Goal: Information Seeking & Learning: Find specific fact

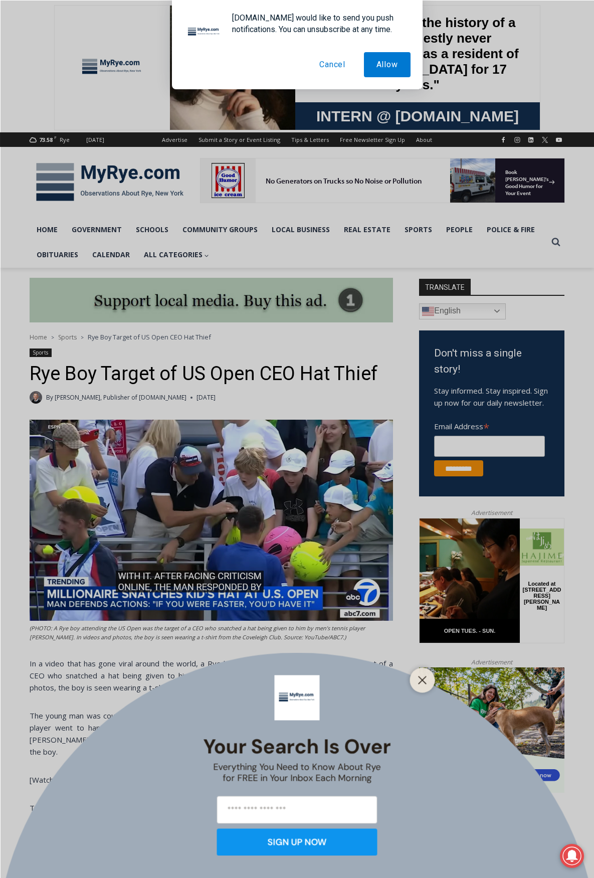
click at [425, 677] on line "Close" at bounding box center [421, 679] width 7 height 7
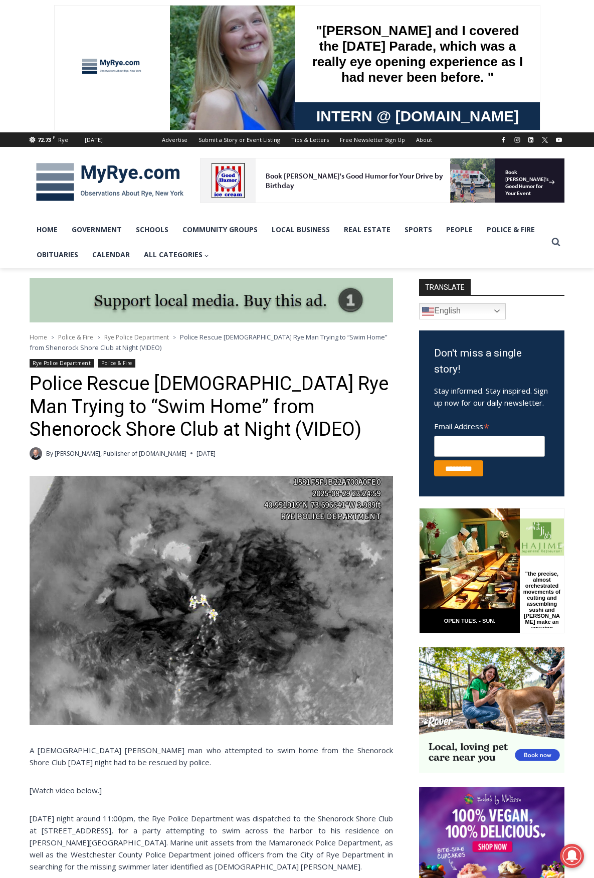
scroll to position [217, 0]
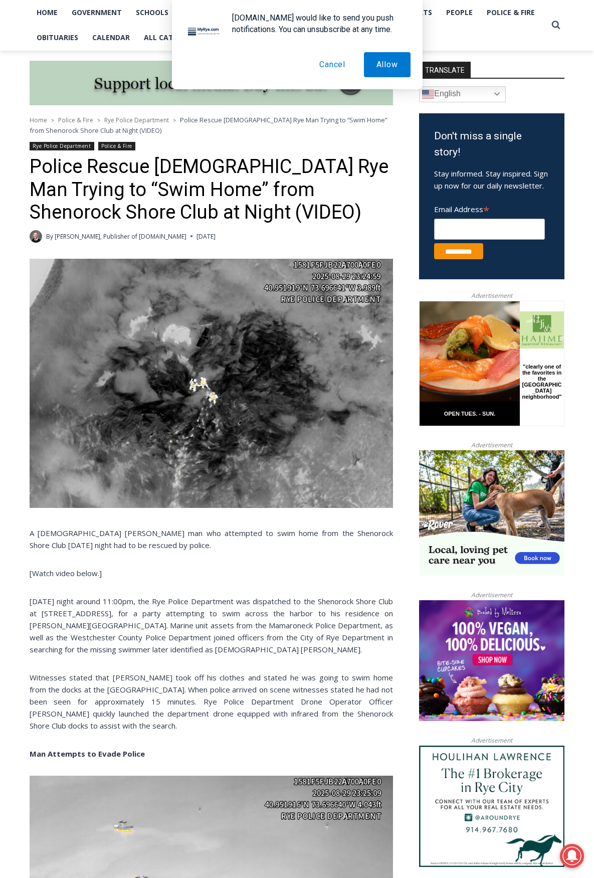
click at [213, 649] on p "On Friday night around 11:00pm, the Rye Police Department was dispatched to the…" at bounding box center [211, 625] width 363 height 60
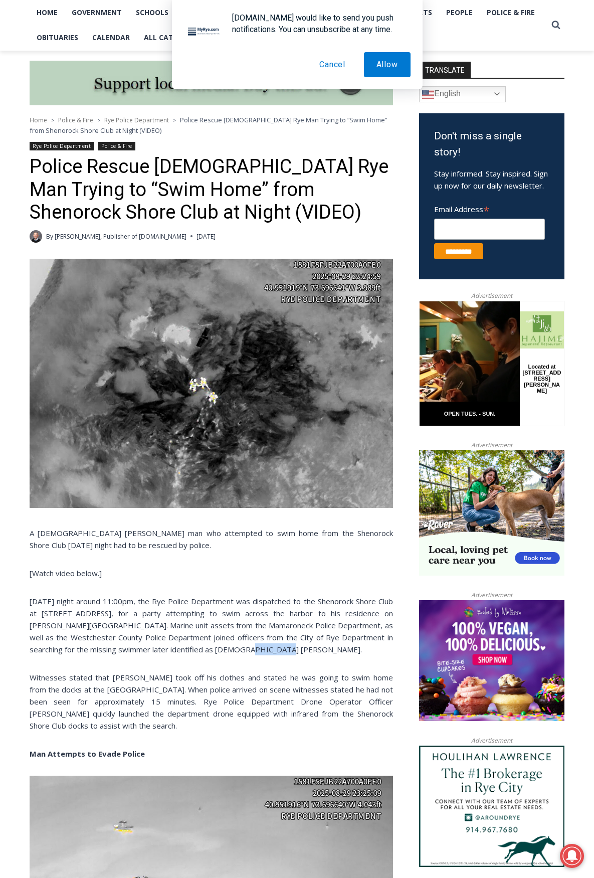
copy p "Niejadlik"
click at [318, 655] on div "A 51 year old Rye man who attempted to swim home from the Shenorock Shore Club …" at bounding box center [211, 884] width 363 height 1251
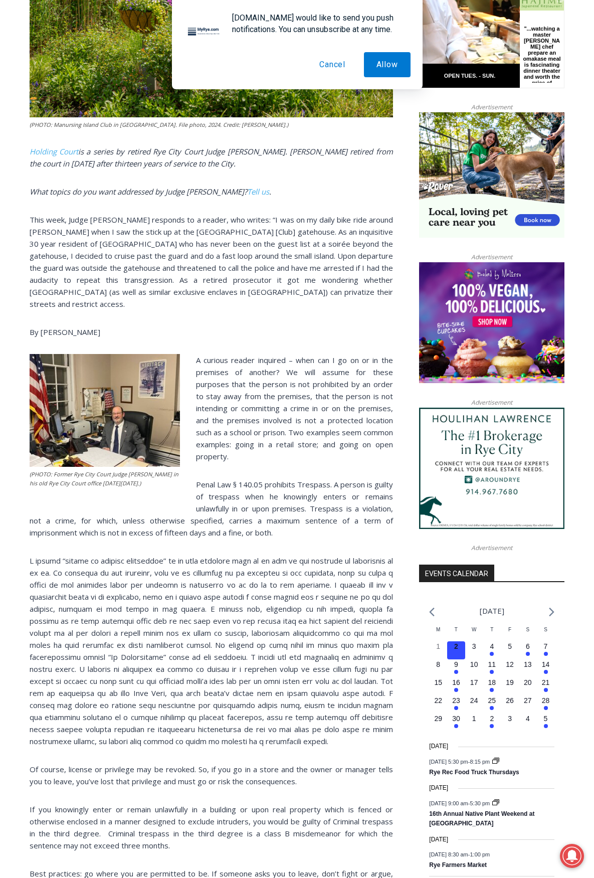
scroll to position [869, 0]
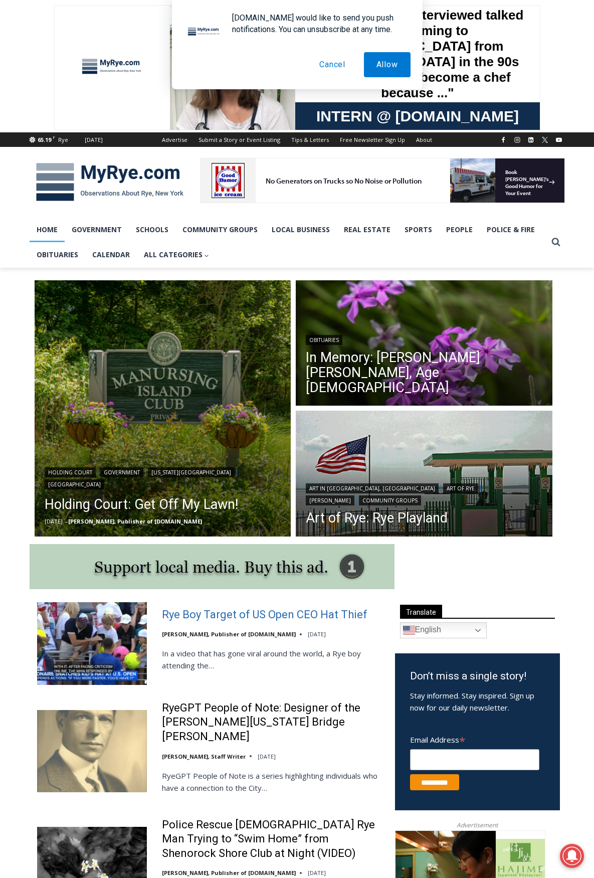
click at [191, 614] on link "Rye Boy Target of US Open CEO Hat Thief" at bounding box center [264, 614] width 205 height 15
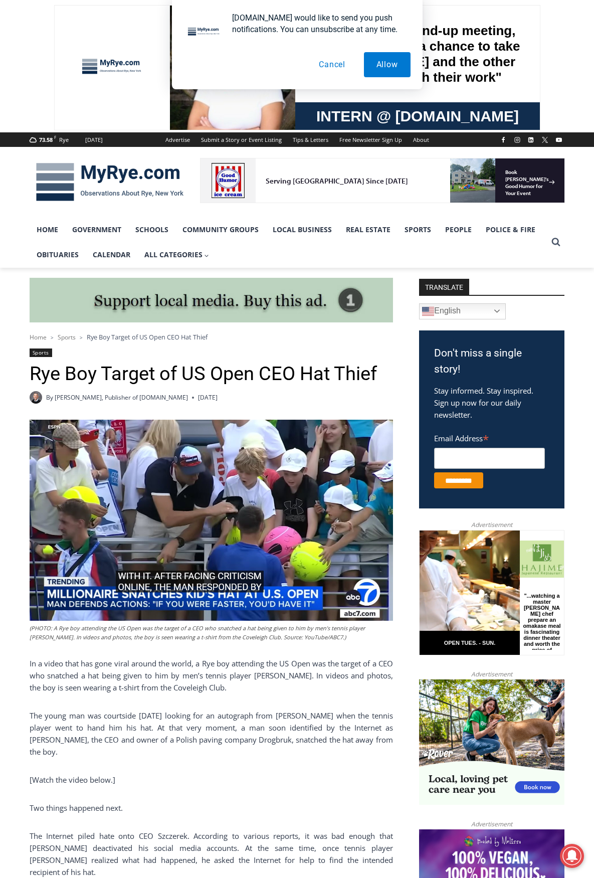
click at [255, 479] on img at bounding box center [211, 519] width 363 height 201
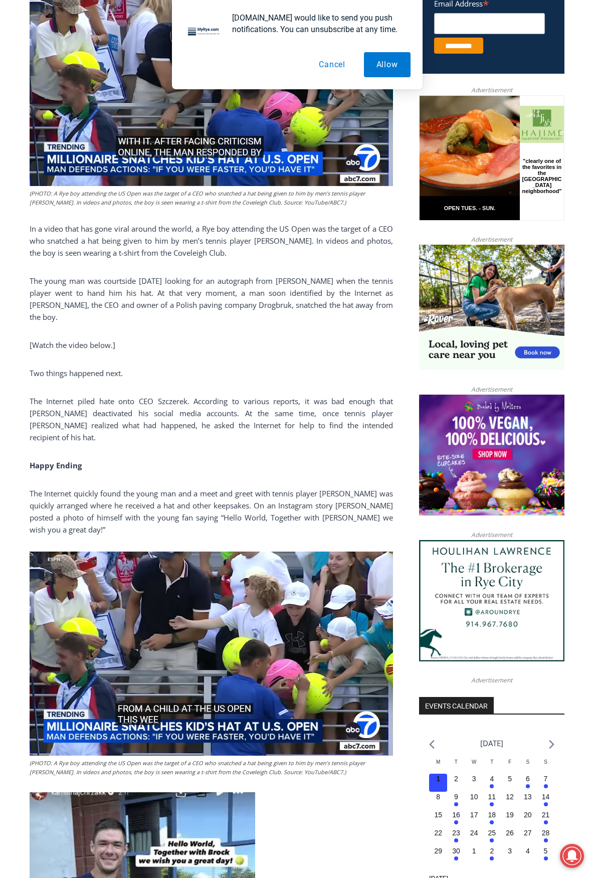
scroll to position [869, 0]
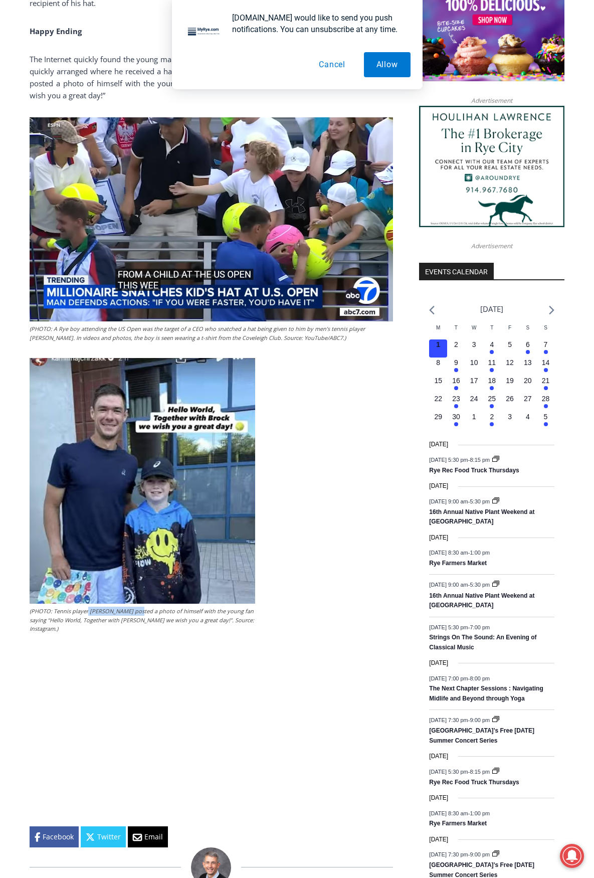
drag, startPoint x: 86, startPoint y: 600, endPoint x: 134, endPoint y: 597, distance: 47.7
click at [134, 606] on figcaption "(PHOTO: Tennis player [PERSON_NAME] posted a photo of himself with the young fa…" at bounding box center [143, 619] width 226 height 27
click at [142, 606] on figcaption "(PHOTO: Tennis player [PERSON_NAME] posted a photo of himself with the young fa…" at bounding box center [143, 619] width 226 height 27
drag, startPoint x: 89, startPoint y: 602, endPoint x: 129, endPoint y: 597, distance: 40.9
click at [129, 606] on figcaption "(PHOTO: Tennis player [PERSON_NAME] posted a photo of himself with the young fa…" at bounding box center [143, 619] width 226 height 27
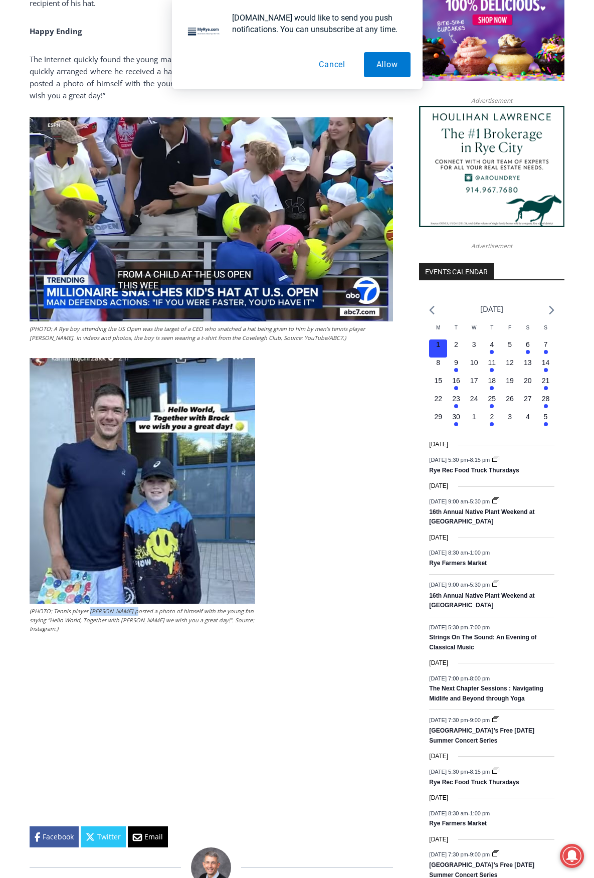
copy figcaption "[PERSON_NAME]"
